Goal: Task Accomplishment & Management: Manage account settings

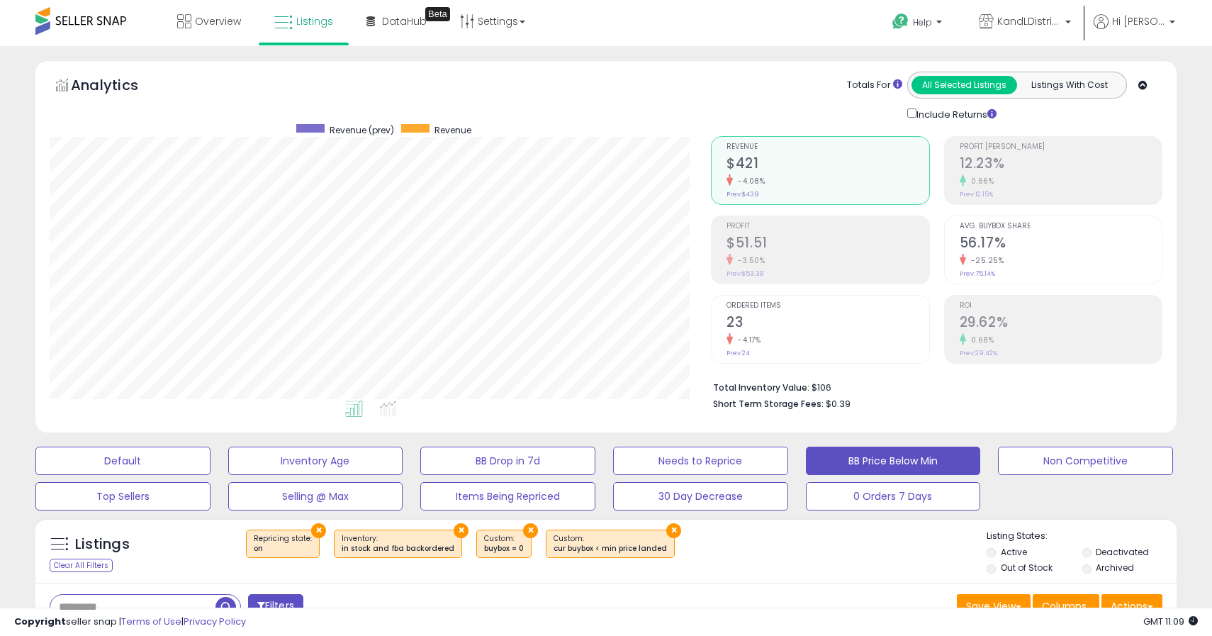
scroll to position [291, 661]
click at [191, 23] on icon at bounding box center [184, 21] width 14 height 14
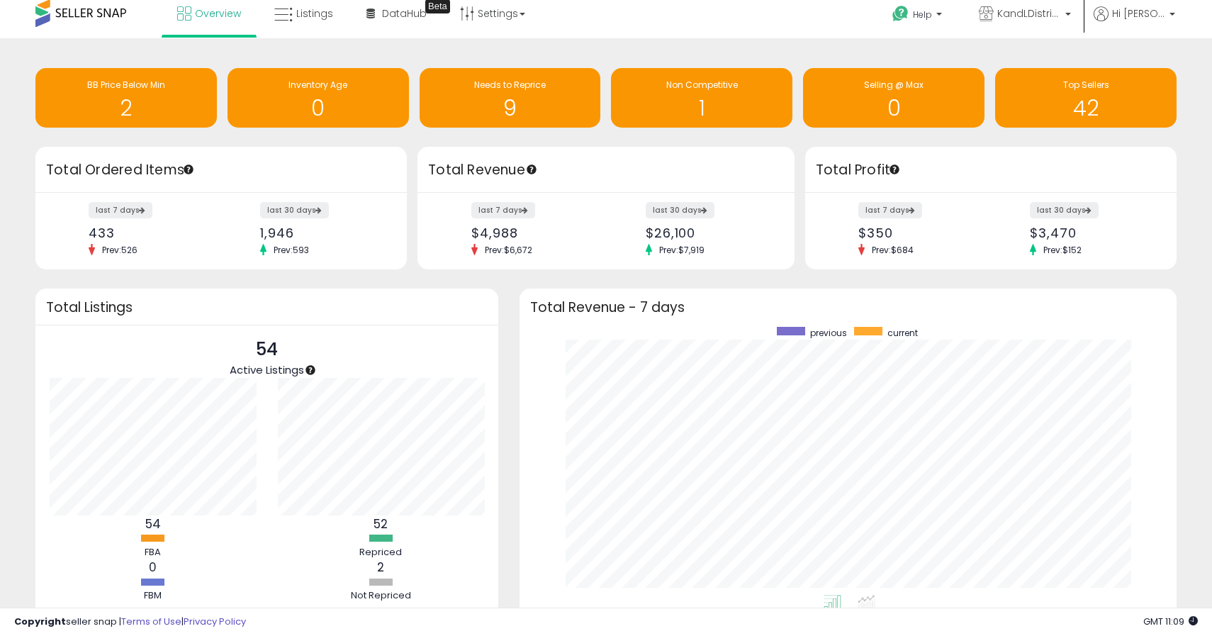
scroll to position [15, 0]
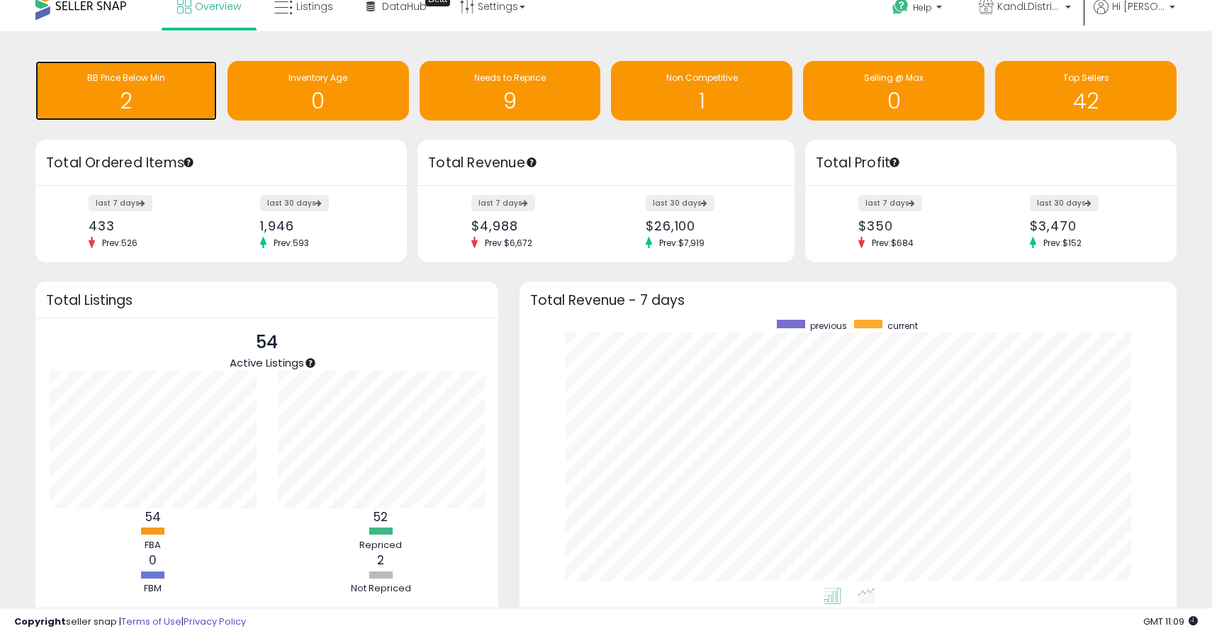
click at [167, 85] on div "2" at bounding box center [126, 92] width 167 height 41
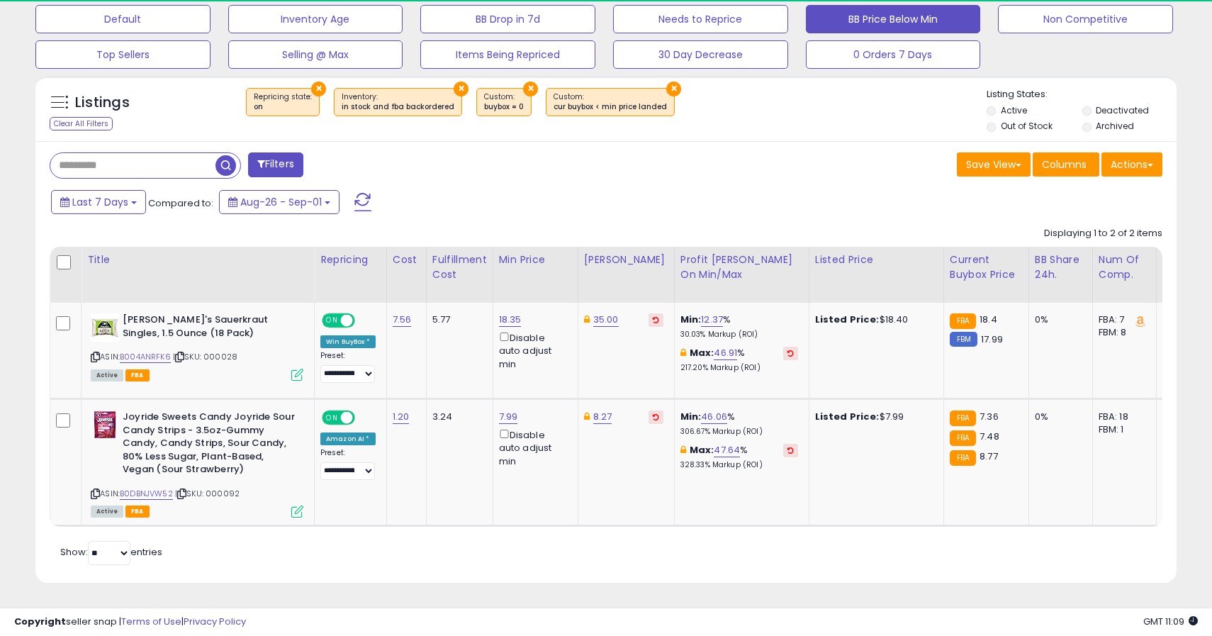
scroll to position [291, 661]
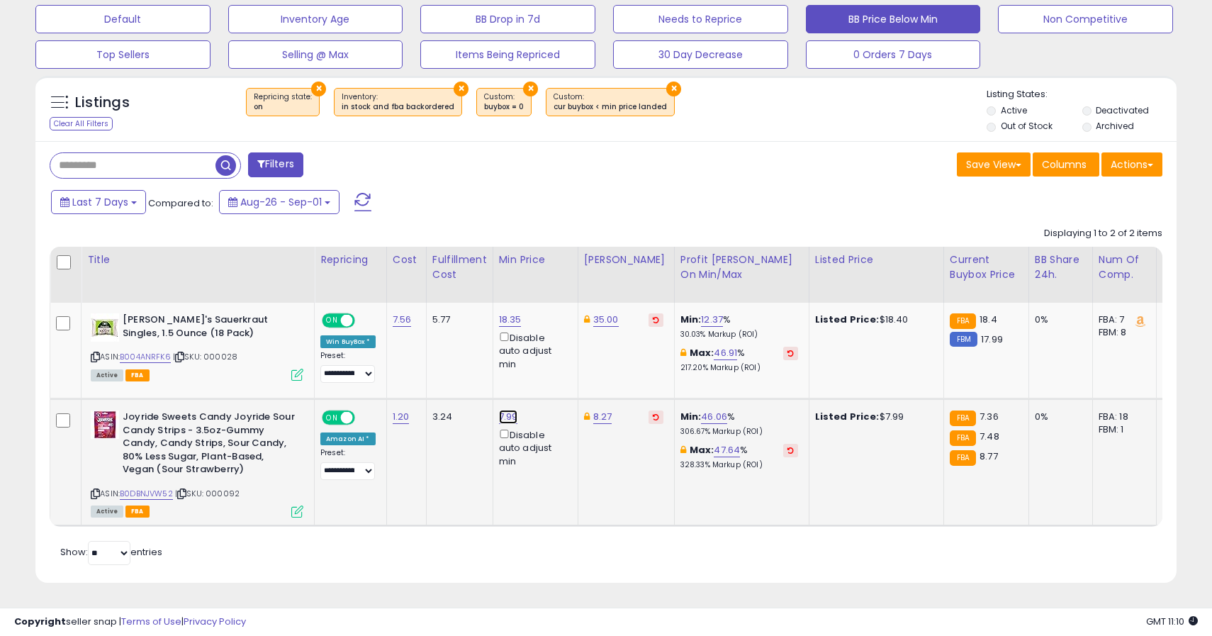
click at [506, 417] on link "7.99" at bounding box center [508, 417] width 19 height 14
